Goal: Task Accomplishment & Management: Use online tool/utility

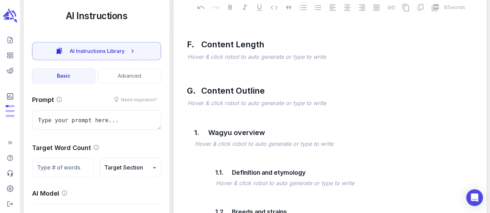
scroll to position [271, 0]
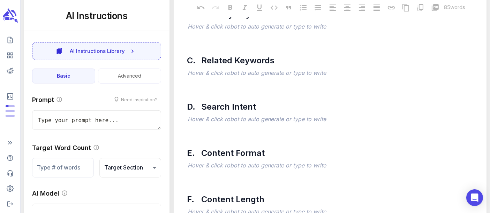
click at [10, 14] on icon "scrollable content" at bounding box center [10, 16] width 16 height 16
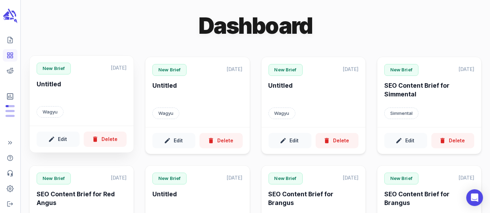
click at [84, 96] on h6 "Untitled" at bounding box center [82, 89] width 90 height 19
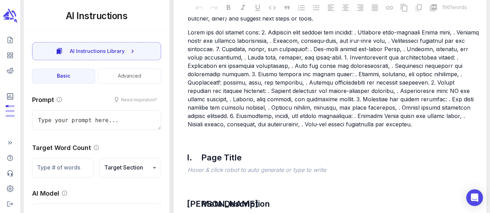
scroll to position [2245, 0]
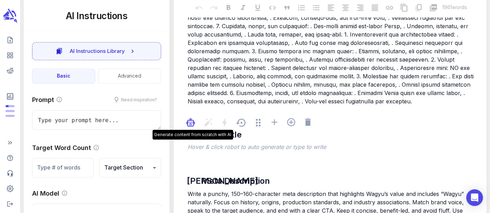
click at [192, 118] on div "button" at bounding box center [190, 124] width 9 height 13
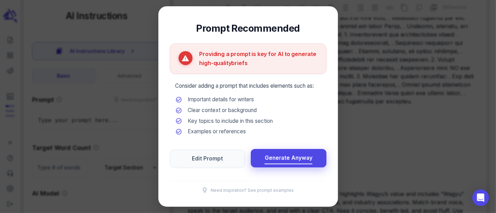
click at [308, 159] on span "Generate Anyway" at bounding box center [289, 158] width 48 height 9
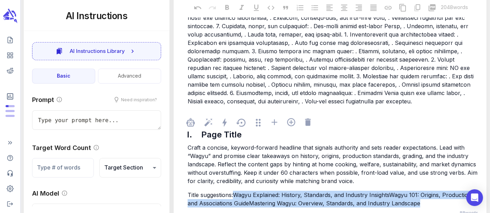
drag, startPoint x: 241, startPoint y: 147, endPoint x: 420, endPoint y: 152, distance: 178.9
click at [420, 191] on p "Title suggestions: Wagyu Explained: History, Standards, and Industry Insights W…" at bounding box center [334, 199] width 292 height 17
copy p "Wagyu Explained: History, Standards, and Industry Insights Wagyu 101: Origins, …"
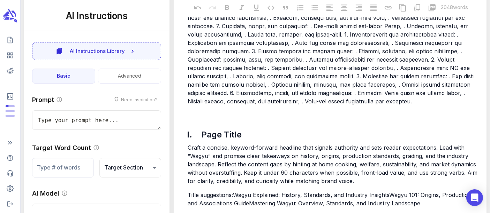
type textarea "x"
